Goal: Transaction & Acquisition: Purchase product/service

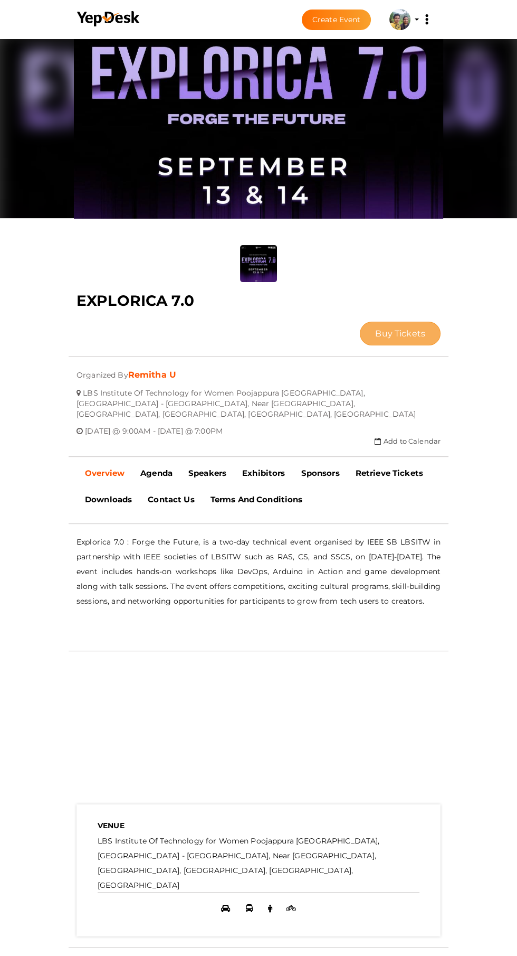
click at [375, 328] on span "Buy Tickets" at bounding box center [400, 333] width 50 height 10
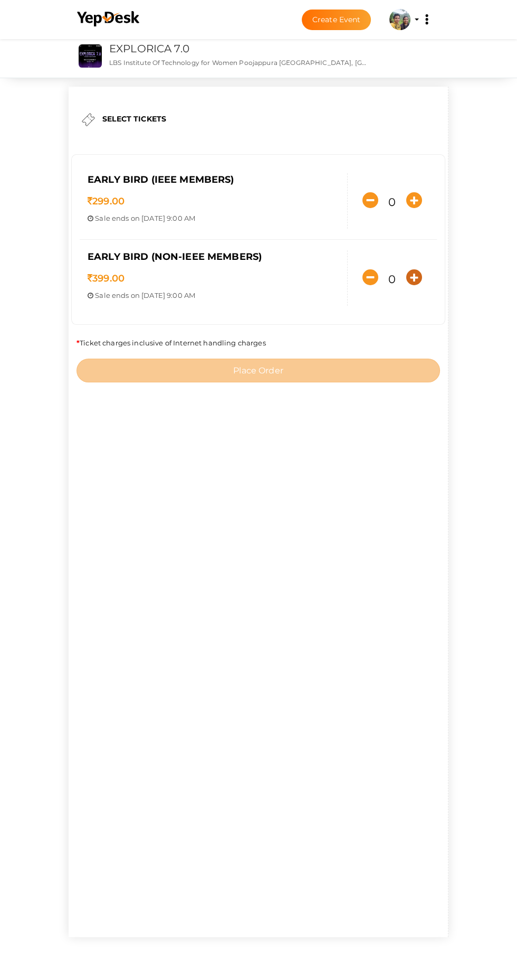
click at [407, 285] on icon "button" at bounding box center [415, 277] width 16 height 16
type input "1"
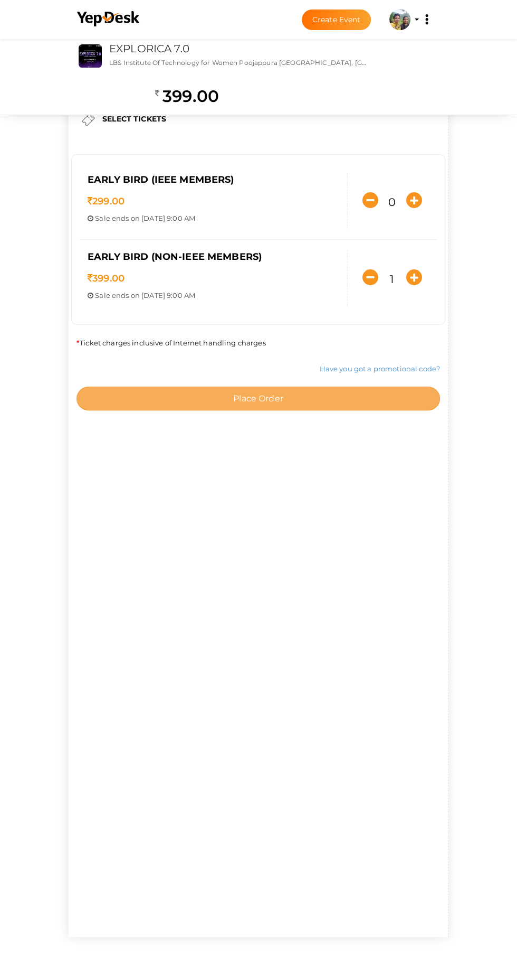
click at [357, 410] on button "Place Order" at bounding box center [259, 399] width 364 height 24
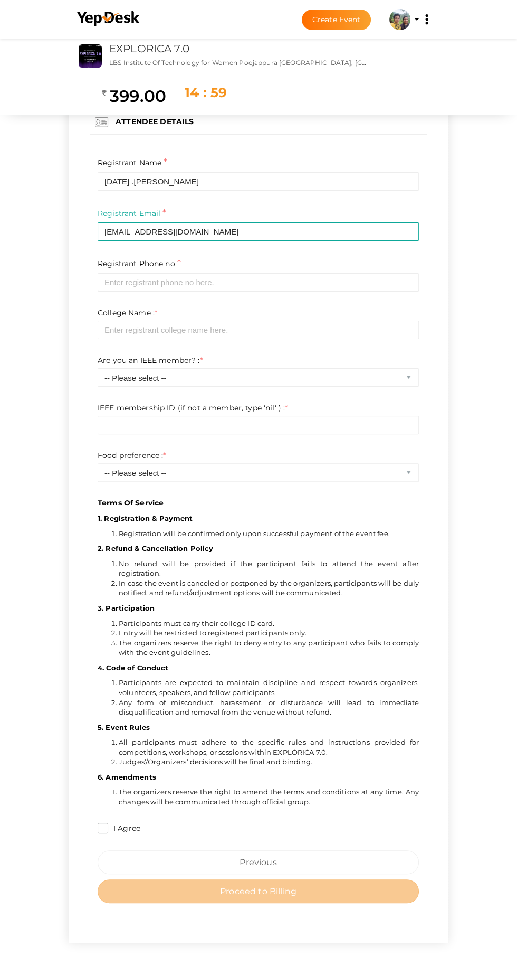
click at [361, 285] on p "Terms Of Service" at bounding box center [259, 337] width 322 height 342
click at [419, 269] on p "Terms Of Service" at bounding box center [259, 337] width 322 height 342
click at [208, 260] on p "Terms Of Service" at bounding box center [259, 337] width 322 height 342
click at [180, 174] on p "Terms Of Service" at bounding box center [259, 337] width 322 height 342
click at [269, 167] on p "Terms Of Service" at bounding box center [259, 337] width 322 height 342
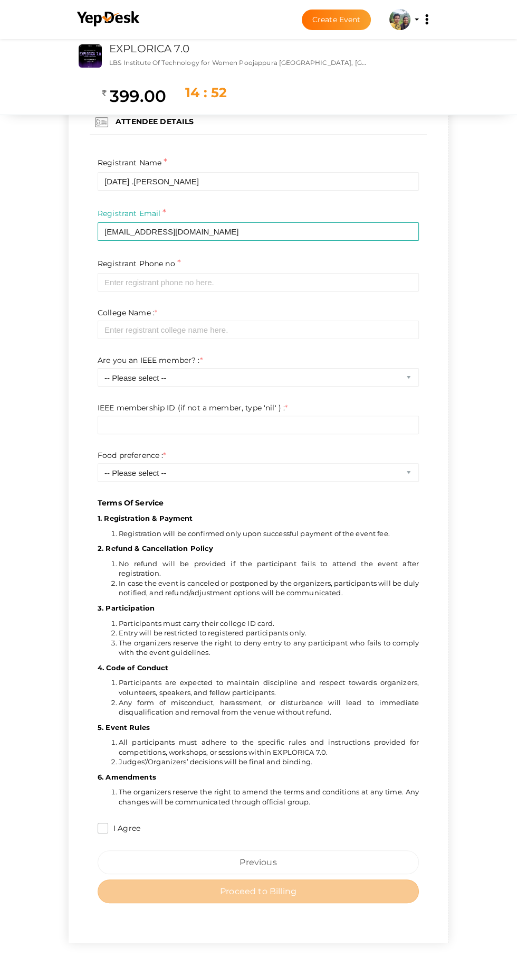
click at [235, 169] on p "Terms Of Service" at bounding box center [259, 337] width 322 height 342
click at [201, 245] on p "Terms Of Service" at bounding box center [259, 337] width 322 height 342
click at [190, 333] on p "Terms Of Service" at bounding box center [259, 337] width 322 height 342
click at [427, 20] on icon at bounding box center [427, 19] width 3 height 3
click at [319, 296] on p "Terms Of Service" at bounding box center [259, 337] width 322 height 342
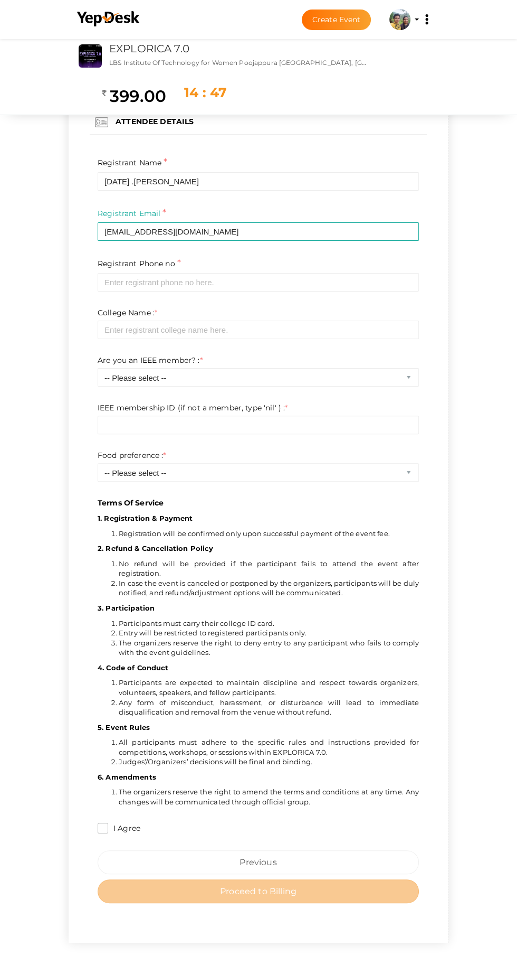
click at [362, 263] on p "Terms Of Service" at bounding box center [259, 337] width 322 height 342
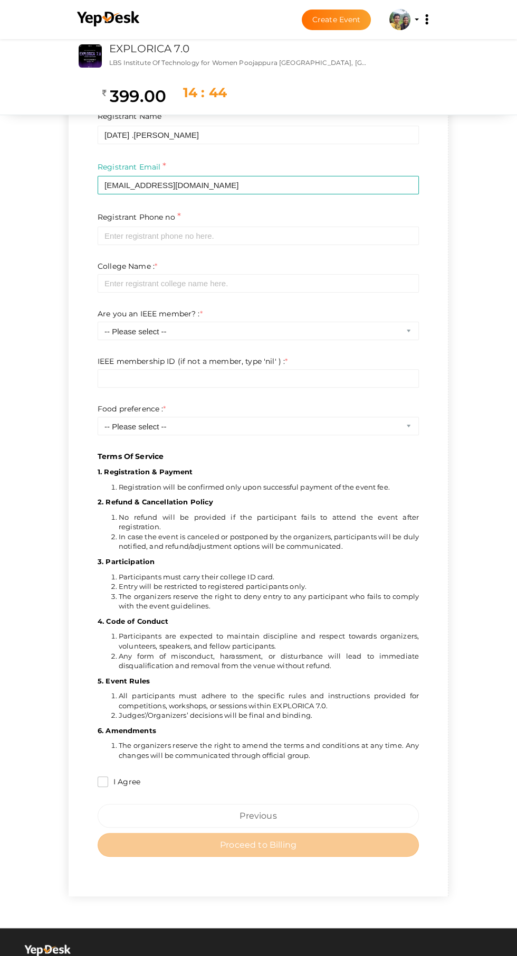
scroll to position [53, 0]
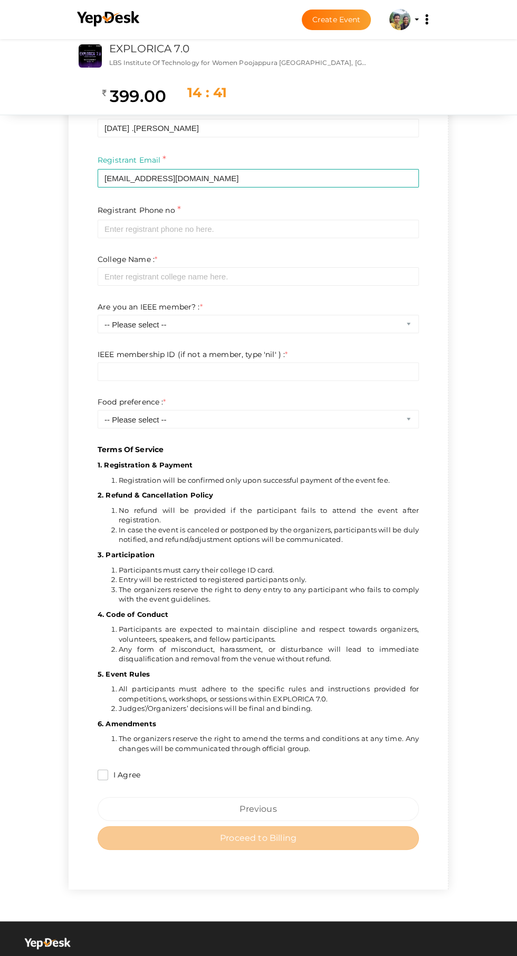
click at [419, 411] on p "Terms Of Service" at bounding box center [259, 284] width 322 height 342
click at [419, 353] on p "Terms Of Service" at bounding box center [259, 284] width 322 height 342
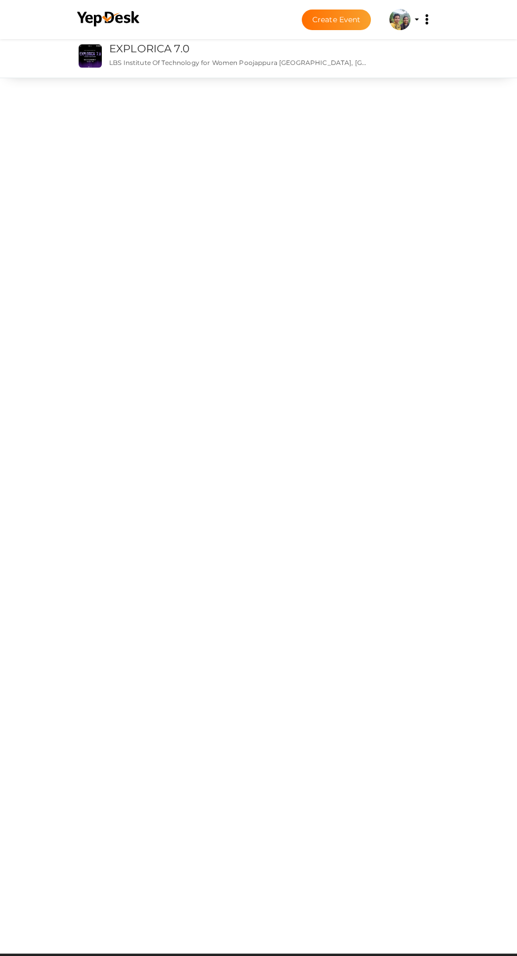
scroll to position [0, 0]
